Goal: Task Accomplishment & Management: Manage account settings

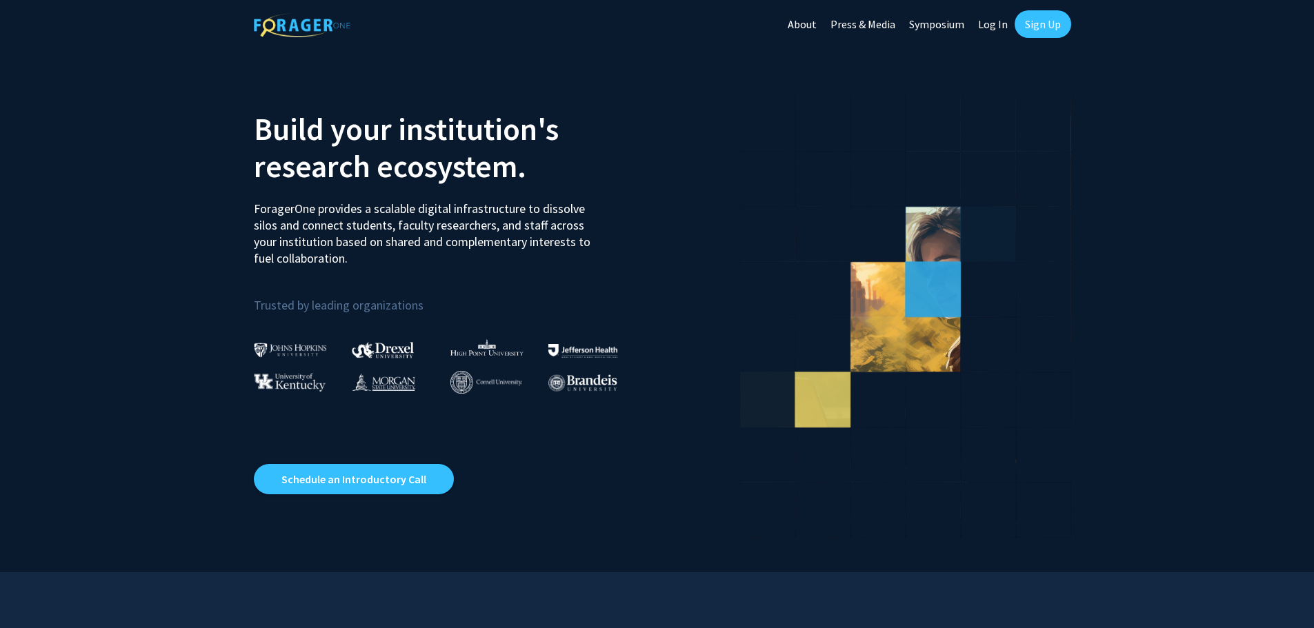
click at [993, 18] on link "Log In" at bounding box center [992, 24] width 43 height 48
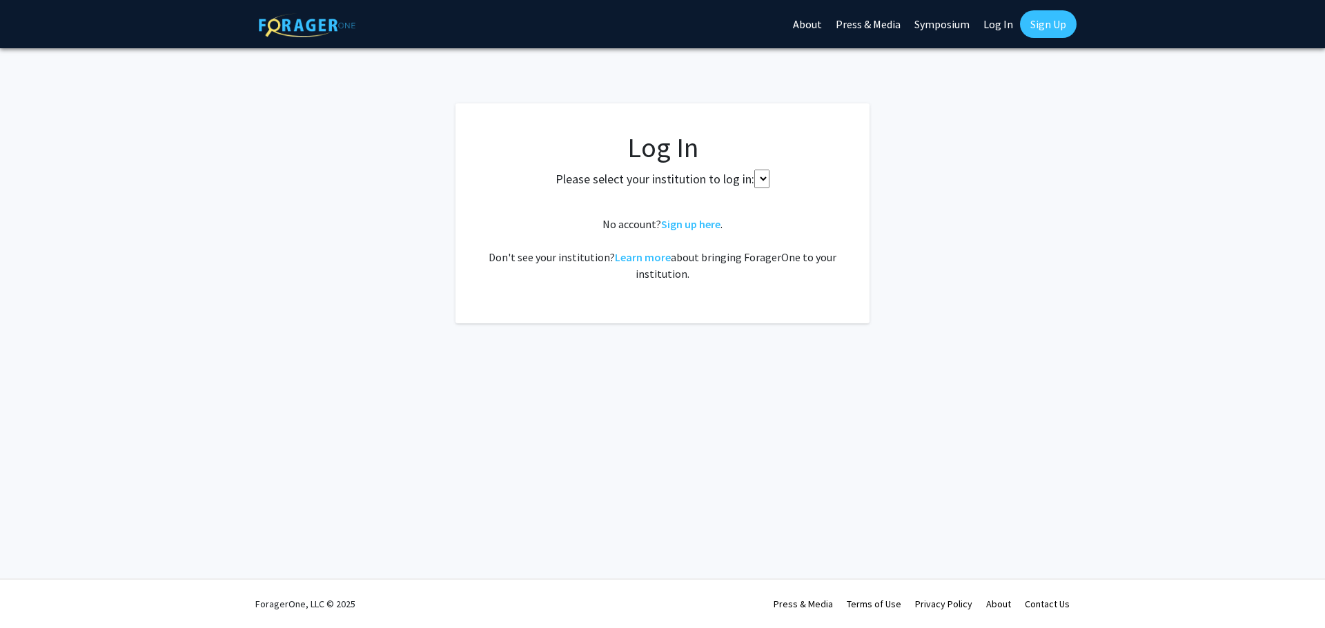
select select
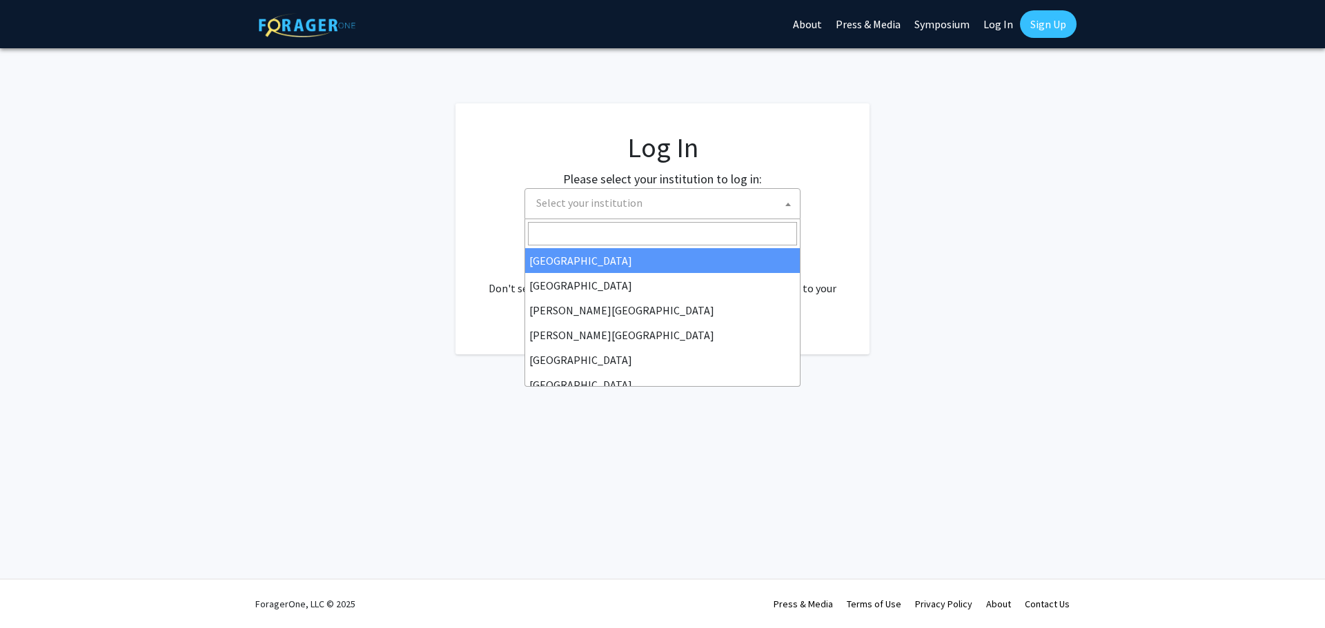
click at [685, 208] on span "Select your institution" at bounding box center [665, 203] width 269 height 28
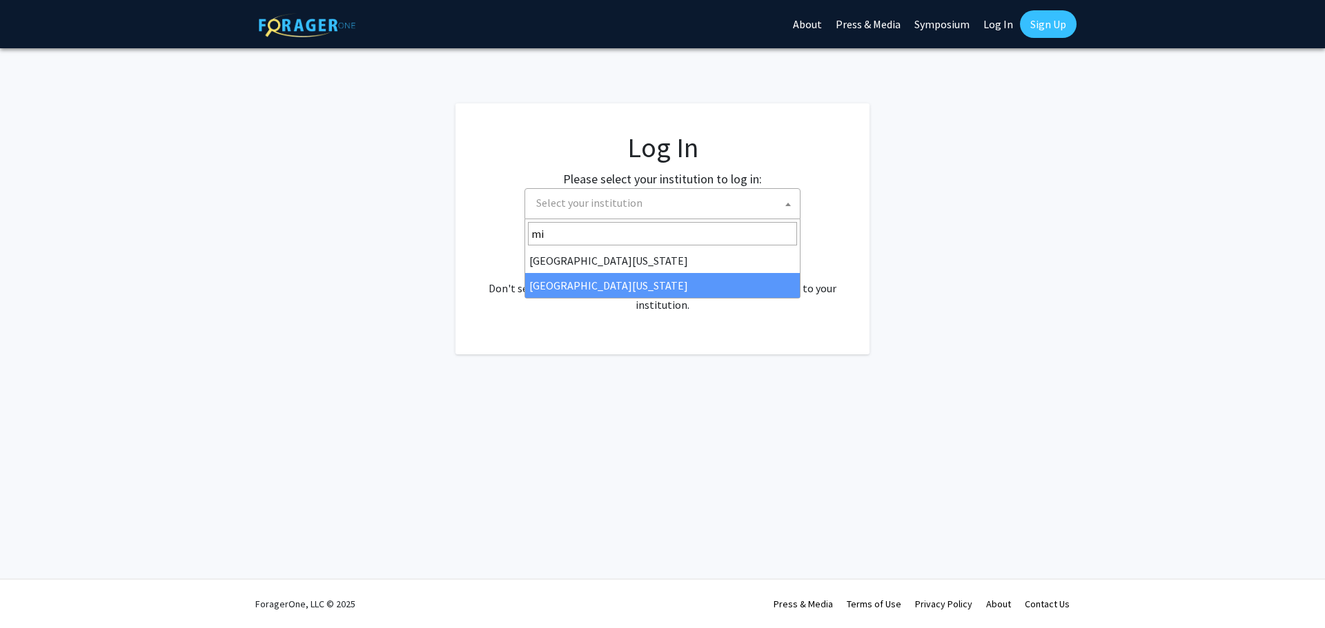
type input "mi"
select select "33"
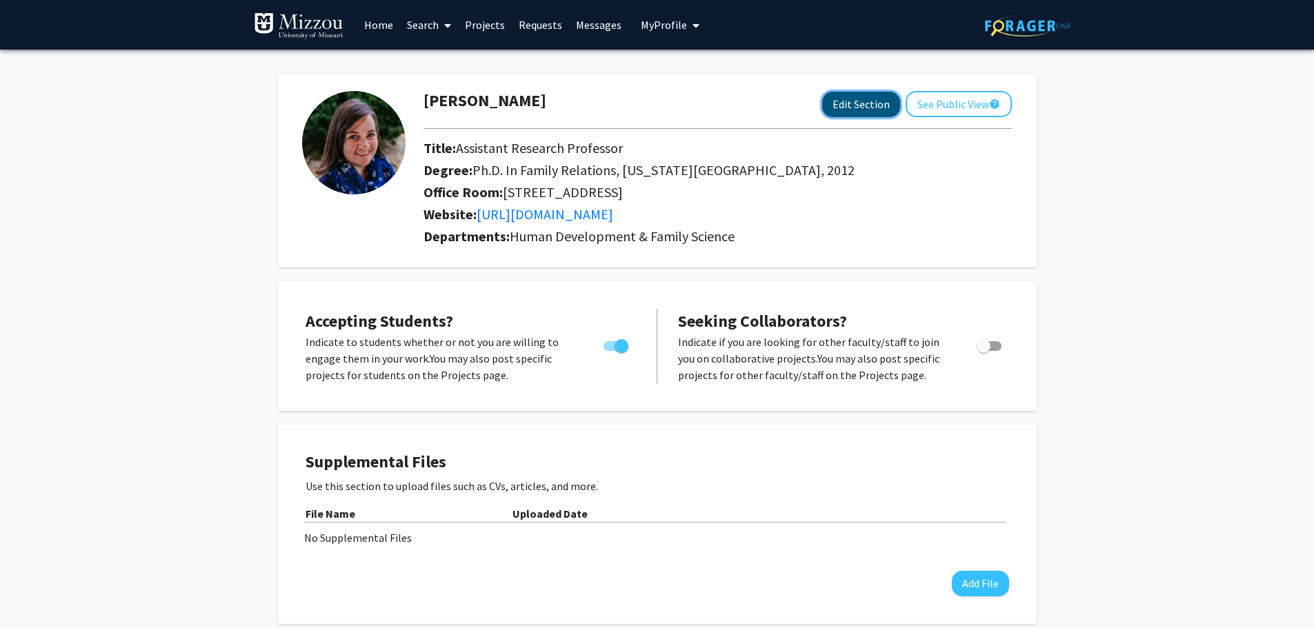
click at [840, 101] on button "Edit Section" at bounding box center [861, 105] width 78 height 26
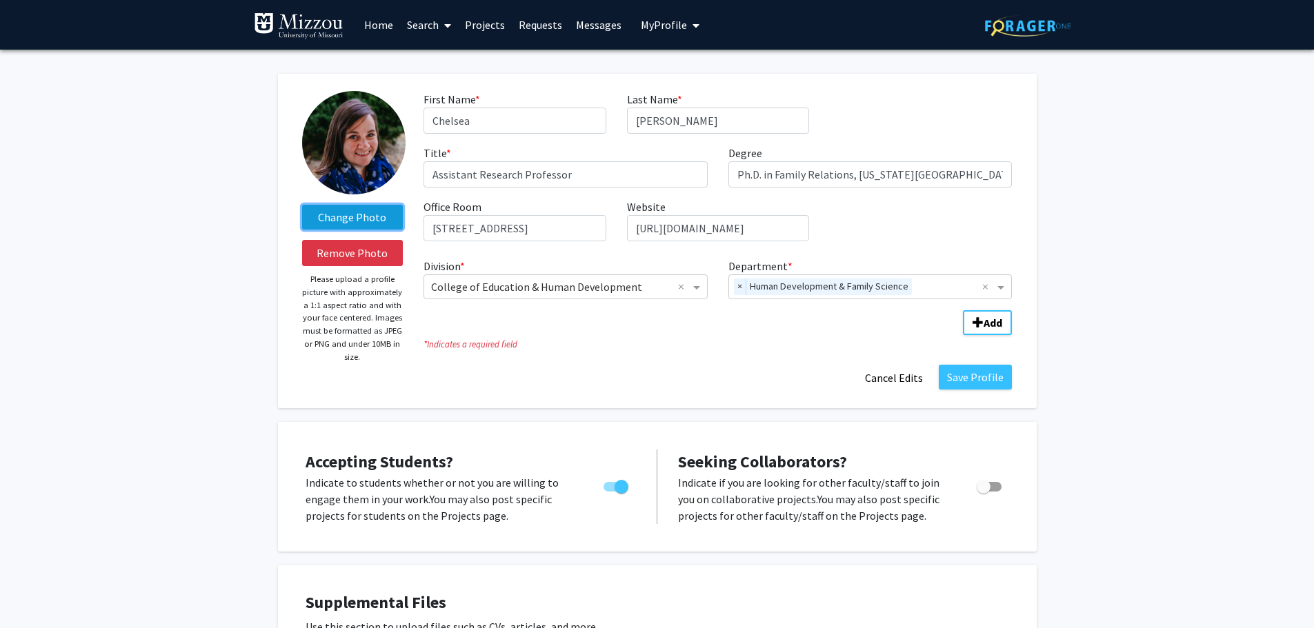
click at [351, 219] on label "Change Photo" at bounding box center [352, 217] width 101 height 25
click at [0, 0] on input "Change Photo" at bounding box center [0, 0] width 0 height 0
click at [341, 212] on label "Change Photo" at bounding box center [352, 217] width 101 height 25
click at [0, 0] on input "Change Photo" at bounding box center [0, 0] width 0 height 0
click at [356, 223] on label "Change Photo" at bounding box center [352, 217] width 101 height 25
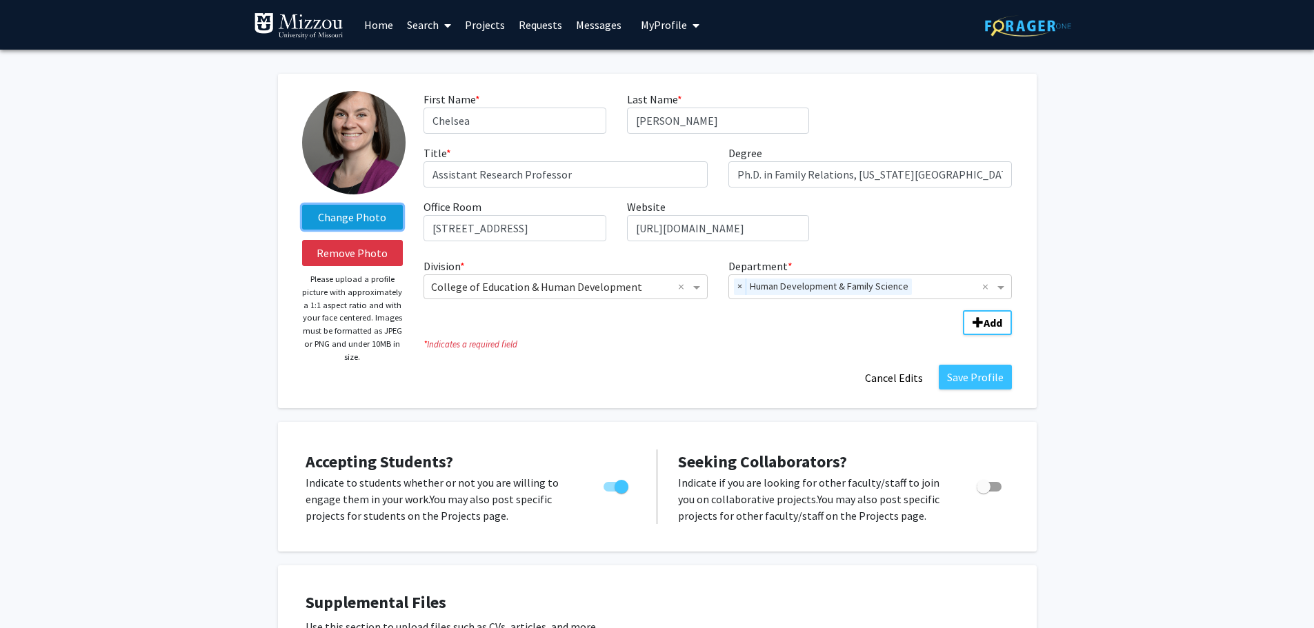
click at [0, 0] on input "Change Photo" at bounding box center [0, 0] width 0 height 0
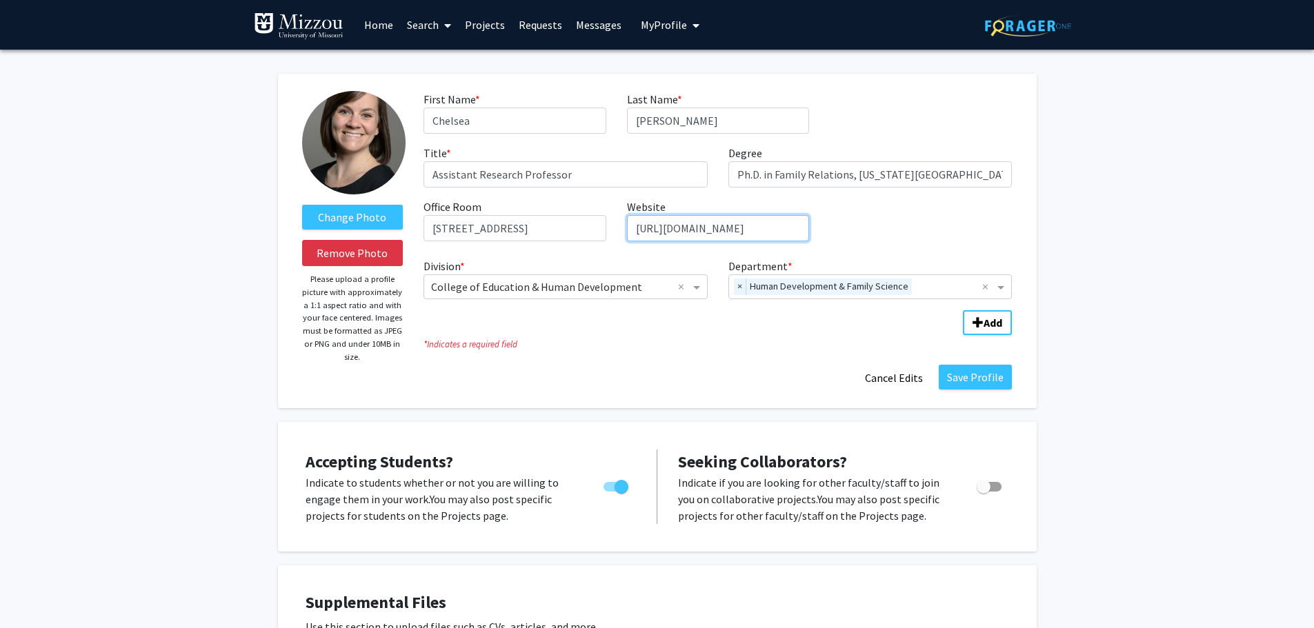
scroll to position [0, 48]
drag, startPoint x: 637, startPoint y: 230, endPoint x: 918, endPoint y: 235, distance: 281.5
click at [918, 235] on div "First Name * required [PERSON_NAME] Last Name * required [PERSON_NAME] Title * …" at bounding box center [717, 171] width 609 height 161
click at [772, 357] on fg-title-edit "First Name * required [PERSON_NAME] Last Name * required [PERSON_NAME] Title * …" at bounding box center [718, 241] width 588 height 300
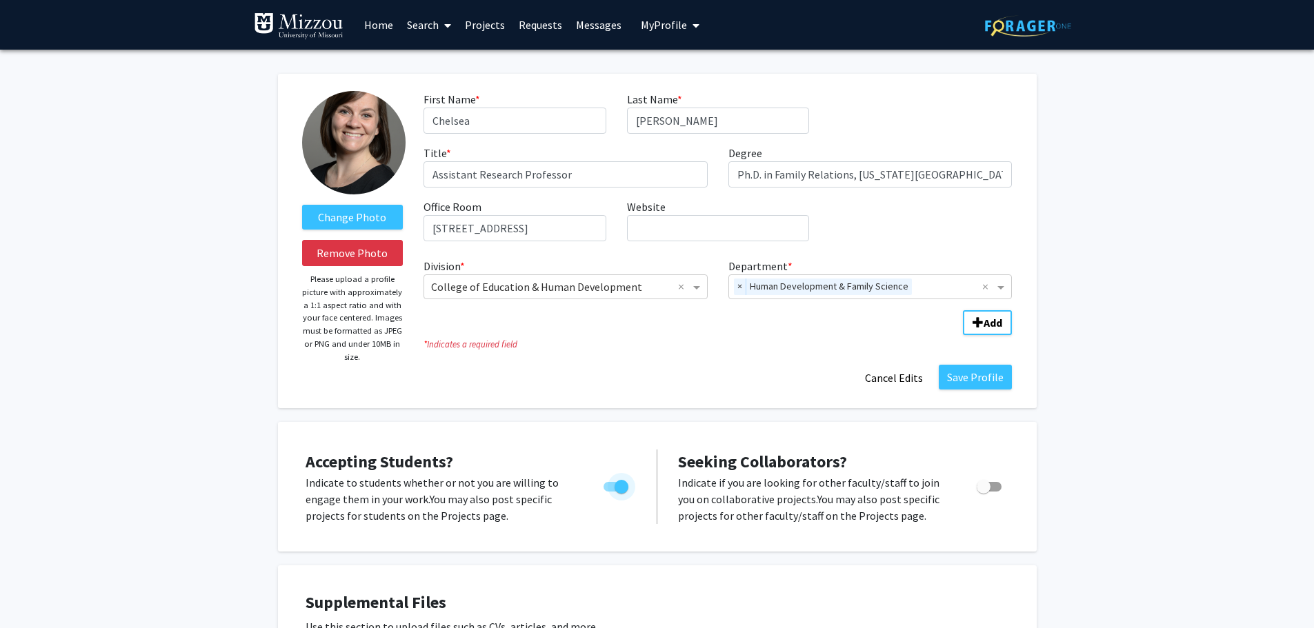
click at [610, 488] on span "Toggle" at bounding box center [616, 487] width 25 height 10
click at [610, 492] on input "Would you like to permit student requests?" at bounding box center [610, 492] width 1 height 1
checkbox input "false"
click at [989, 490] on span "Toggle" at bounding box center [984, 487] width 14 height 14
click at [984, 492] on input "Toggle" at bounding box center [983, 492] width 1 height 1
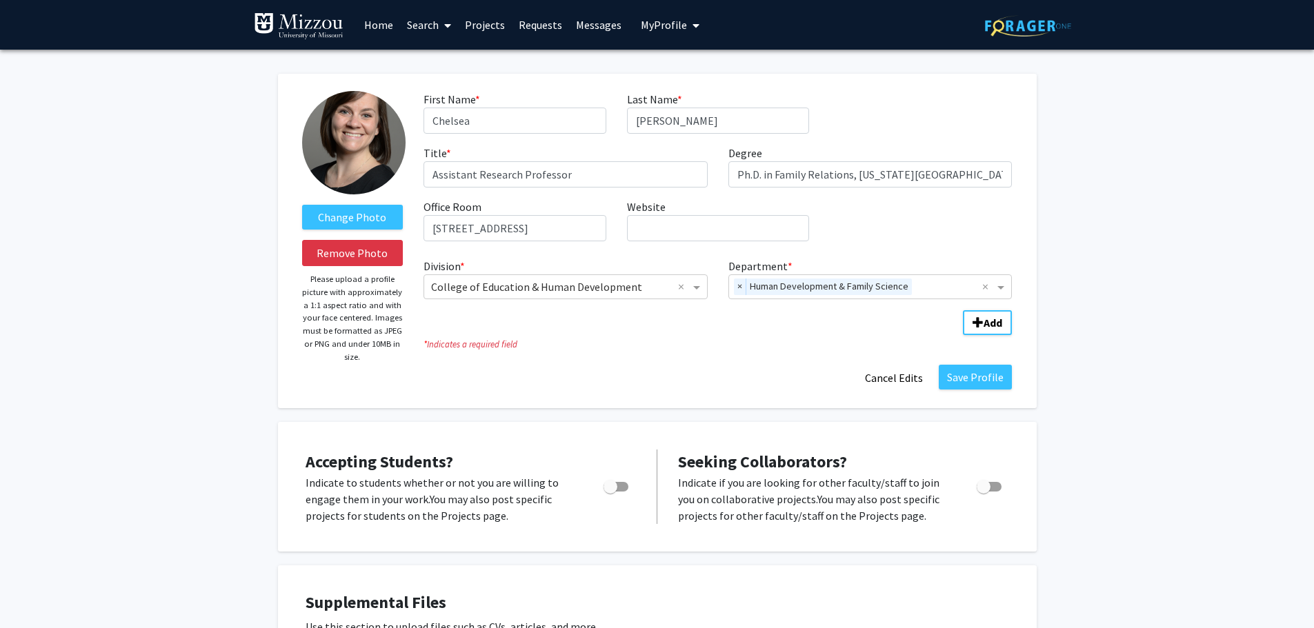
checkbox input "true"
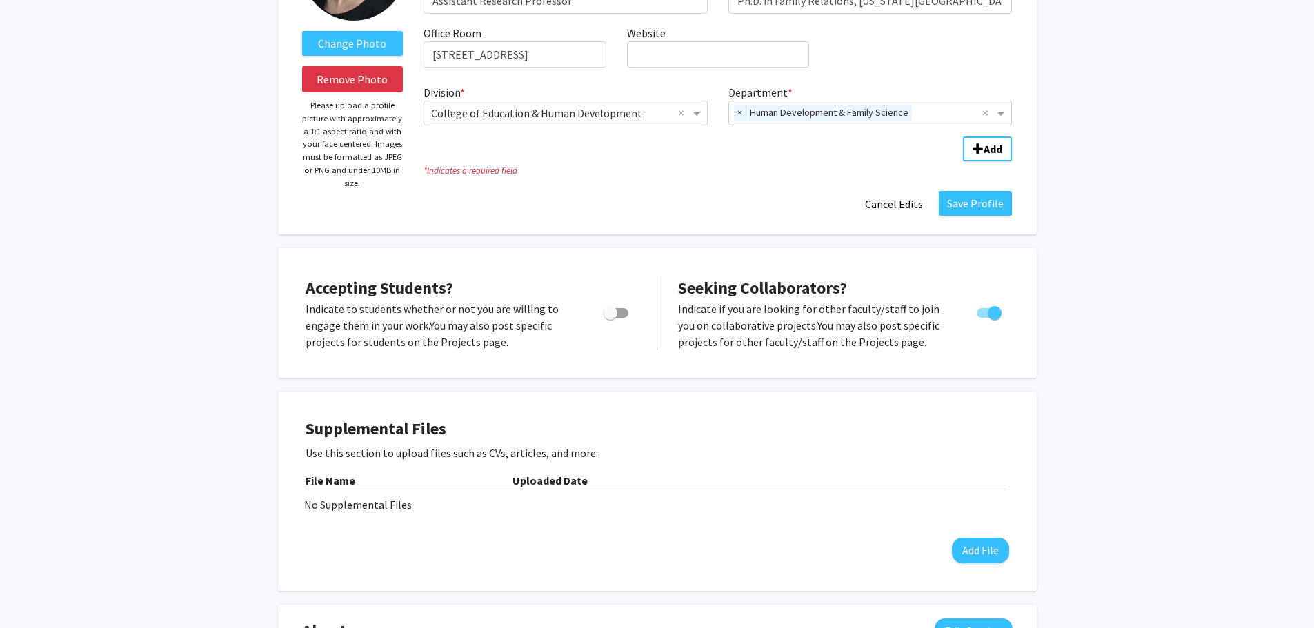
scroll to position [30, 0]
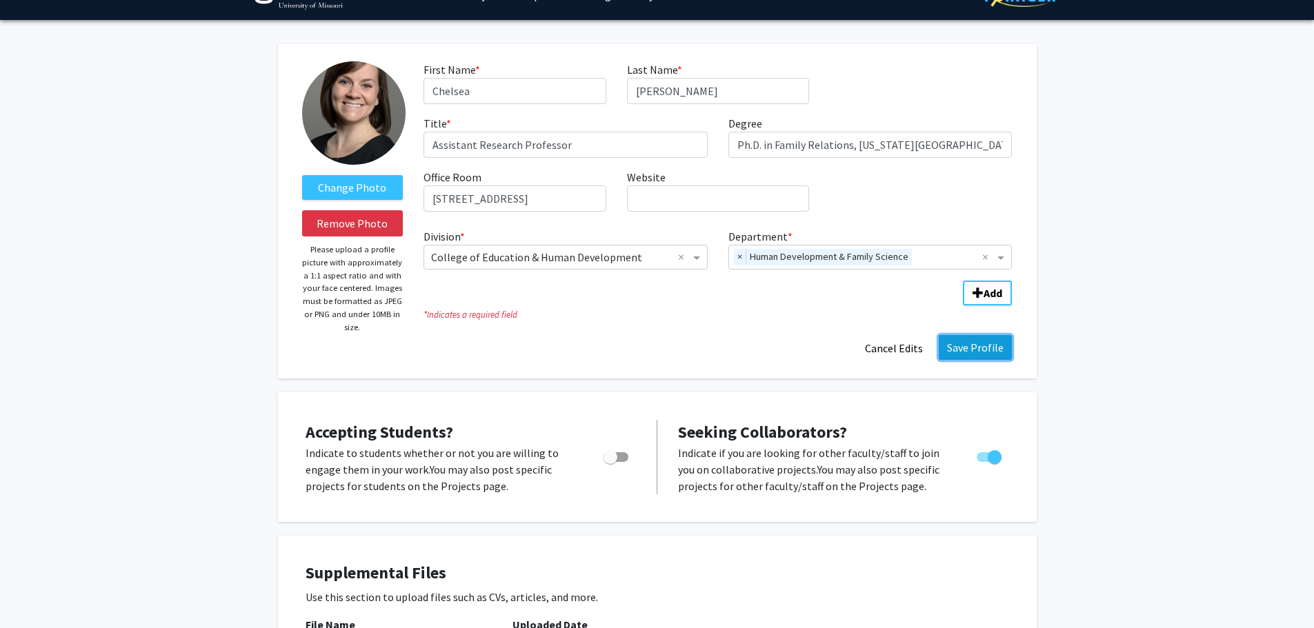
click at [966, 347] on button "Save Profile" at bounding box center [975, 347] width 73 height 25
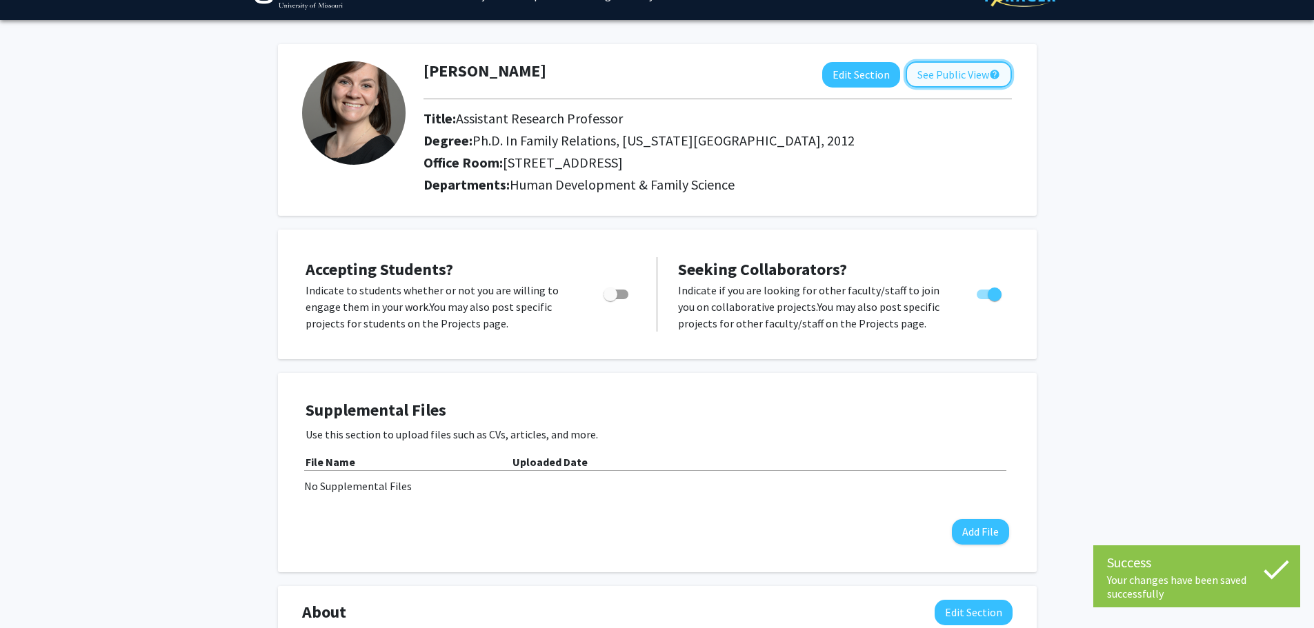
click at [967, 78] on button "See Public View help" at bounding box center [959, 74] width 106 height 26
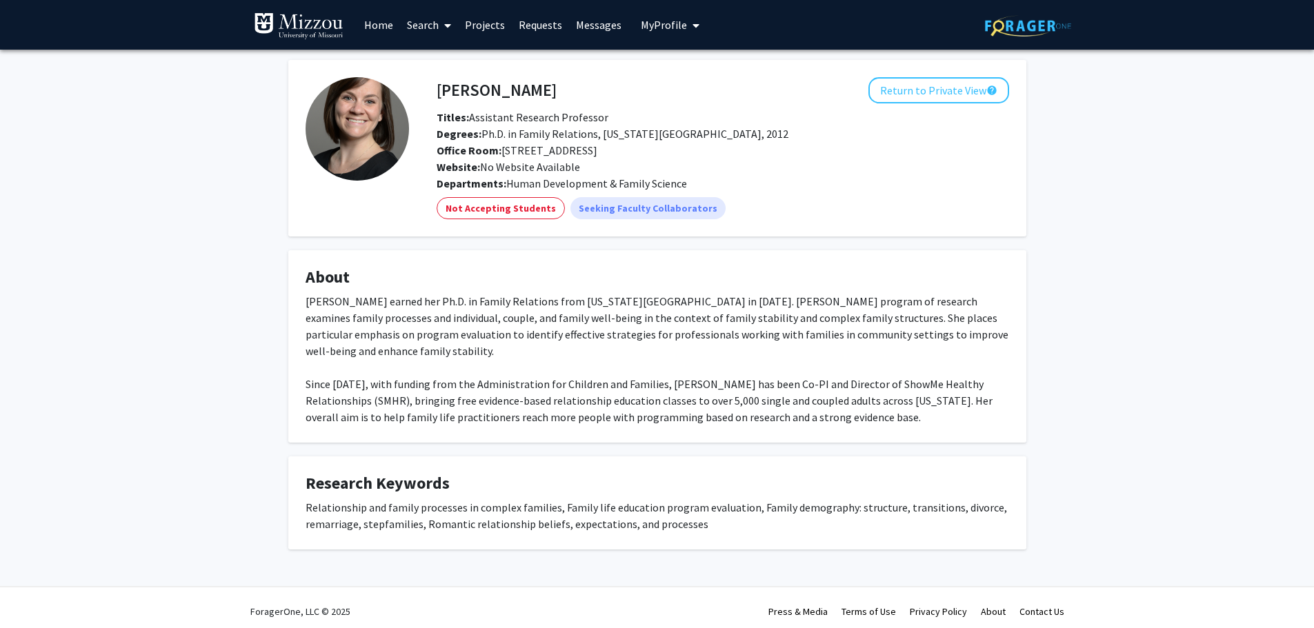
click at [475, 26] on link "Projects" at bounding box center [485, 25] width 54 height 48
